Goal: Check status: Check status

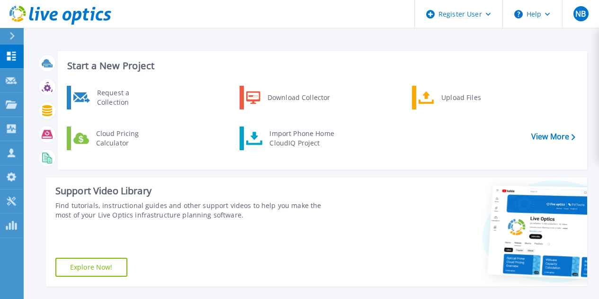
click at [12, 105] on icon at bounding box center [11, 104] width 11 height 8
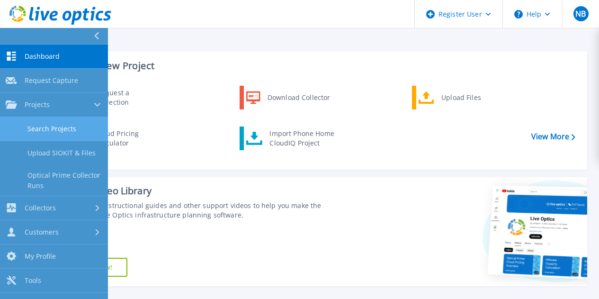
click at [40, 137] on link "Search Projects" at bounding box center [54, 129] width 108 height 24
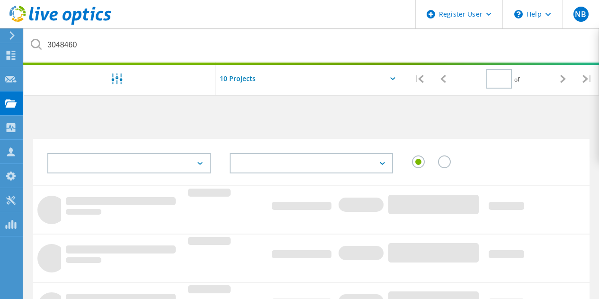
type input "1"
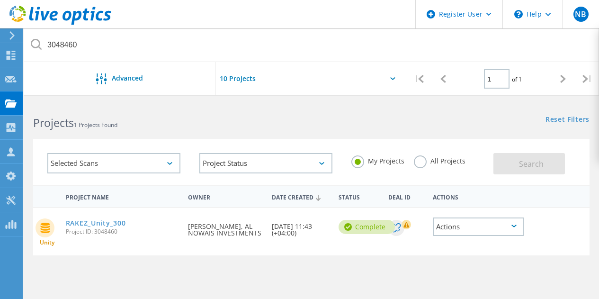
click at [210, 127] on h2 "Projects 1 Projects Found" at bounding box center [167, 123] width 269 height 16
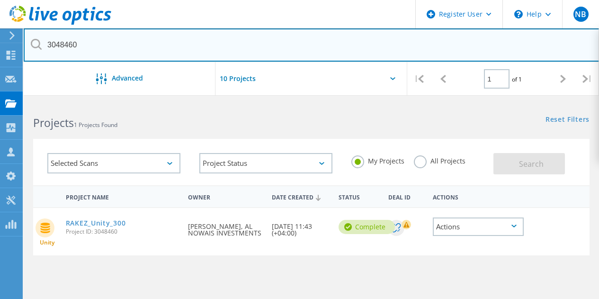
click at [105, 40] on input "3048460" at bounding box center [312, 44] width 576 height 33
